Goal: Information Seeking & Learning: Learn about a topic

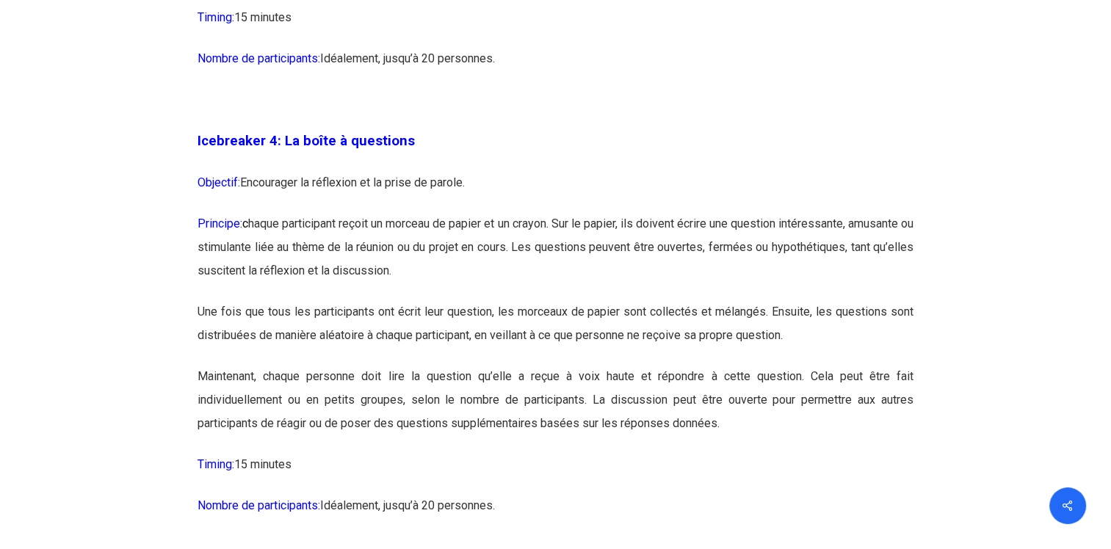
scroll to position [2215, 0]
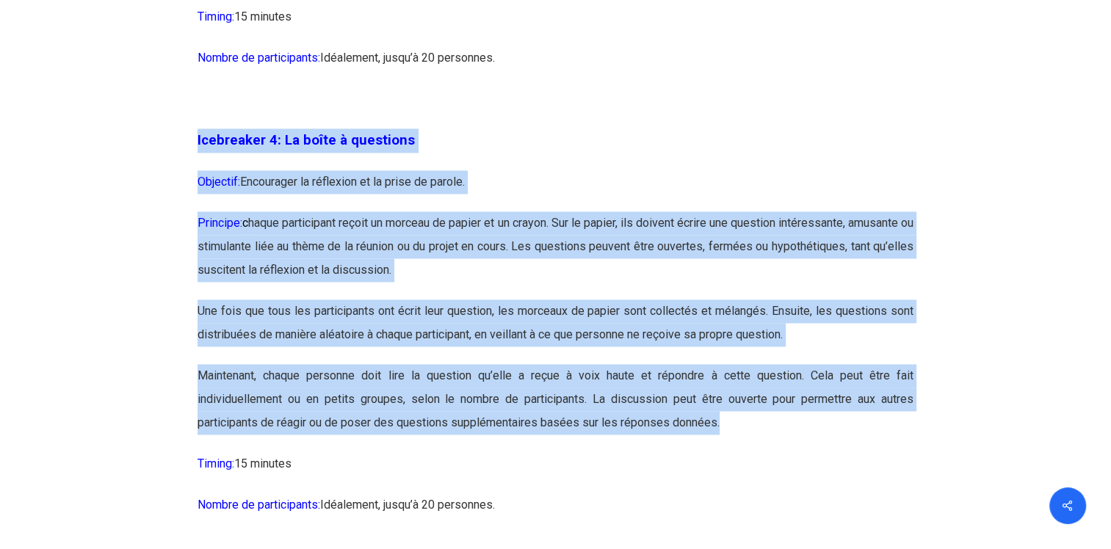
drag, startPoint x: 725, startPoint y: 425, endPoint x: 184, endPoint y: 154, distance: 604.8
click at [333, 439] on p "Maintenant, chaque personne doit lire la question qu’elle a reçue à voix haute …" at bounding box center [556, 408] width 716 height 88
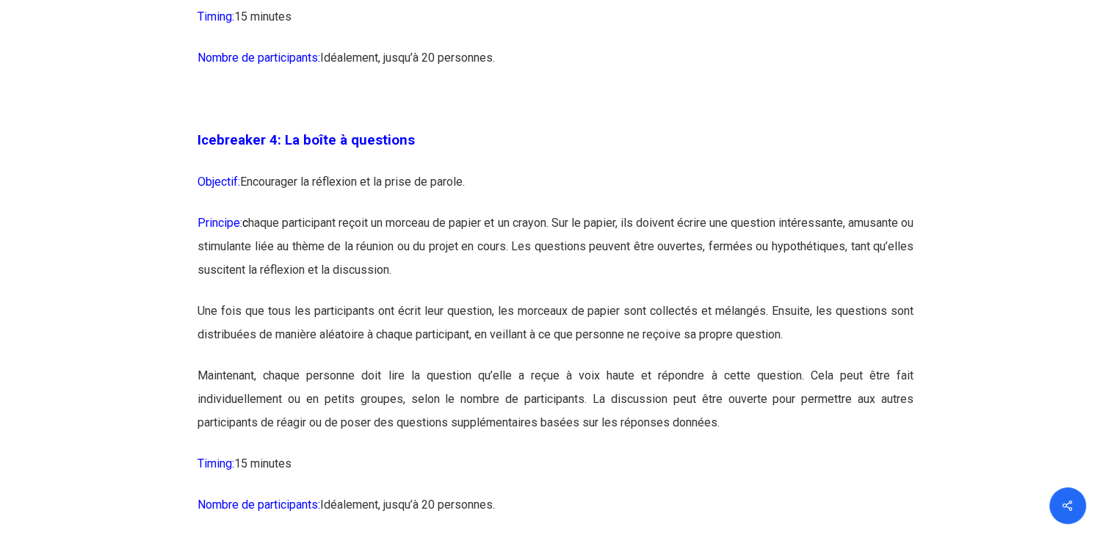
drag, startPoint x: 311, startPoint y: 461, endPoint x: 180, endPoint y: 131, distance: 355.1
drag, startPoint x: 180, startPoint y: 131, endPoint x: 320, endPoint y: 204, distance: 157.4
click at [320, 204] on p "Objectif: Encourager la réflexion et la prise de parole." at bounding box center [556, 190] width 716 height 41
click at [311, 462] on p "Timing: 15 minutes" at bounding box center [556, 472] width 716 height 41
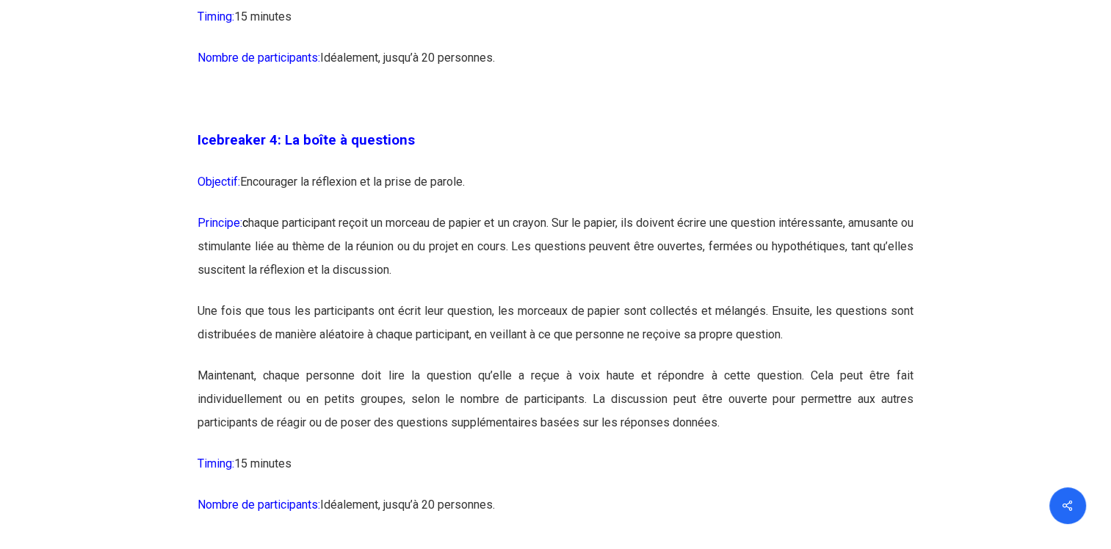
drag, startPoint x: 311, startPoint y: 467, endPoint x: 184, endPoint y: 147, distance: 344.5
drag, startPoint x: 184, startPoint y: 147, endPoint x: 224, endPoint y: 181, distance: 52.6
copy div "Loremipsum 4: Do sitam c adipiscin Elitsedd: Eiusmodtem in utlaboree do ma aliq…"
